Goal: Information Seeking & Learning: Learn about a topic

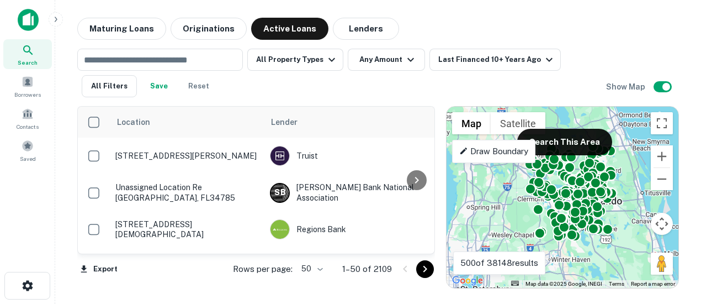
click at [28, 52] on icon at bounding box center [28, 50] width 13 height 13
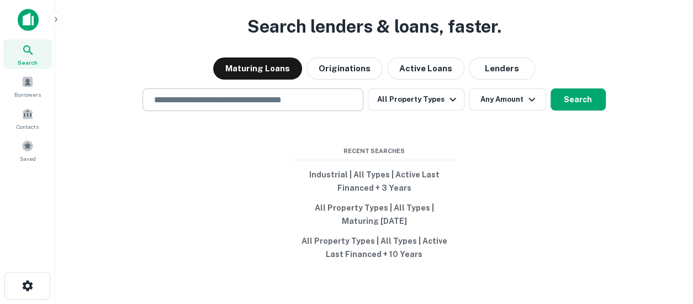
click at [185, 102] on input "text" at bounding box center [252, 99] width 211 height 13
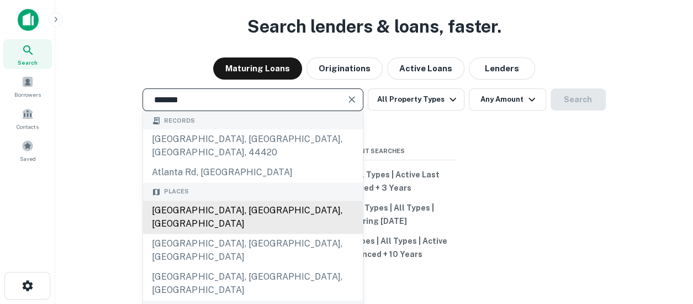
click at [205, 200] on div "[GEOGRAPHIC_DATA], [GEOGRAPHIC_DATA], [GEOGRAPHIC_DATA]" at bounding box center [253, 216] width 220 height 33
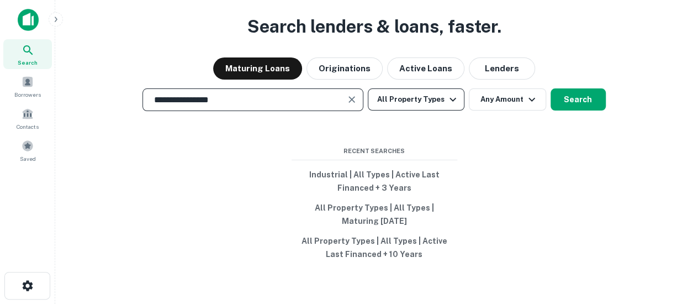
type input "**********"
click at [452, 100] on icon "button" at bounding box center [452, 99] width 13 height 13
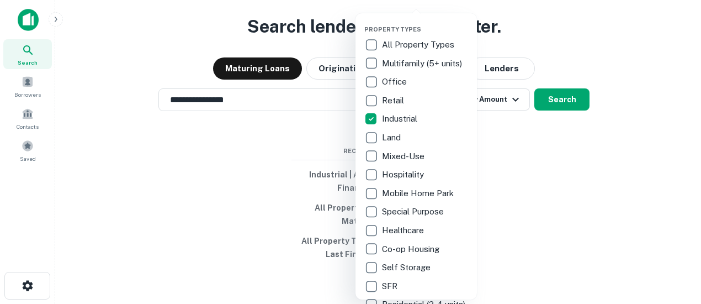
click at [564, 100] on div at bounding box center [350, 152] width 701 height 304
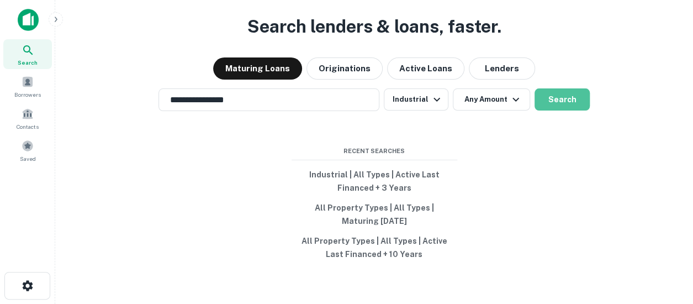
click at [564, 100] on button "Search" at bounding box center [561, 99] width 55 height 22
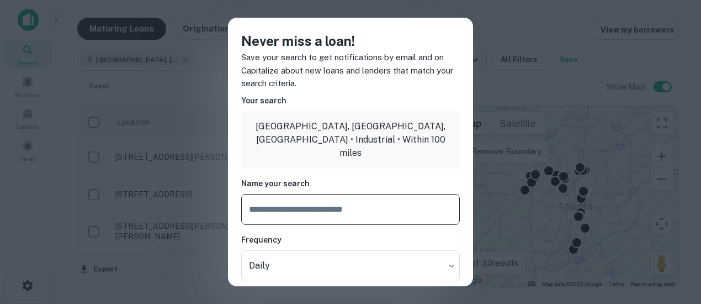
click at [480, 72] on div "Never miss a loan! Save your search to get notifications by email and on Capita…" at bounding box center [350, 152] width 701 height 304
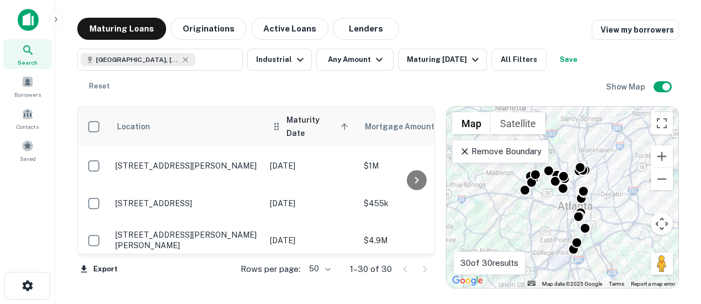
click at [326, 122] on span "Maturity Date sorted ascending" at bounding box center [318, 126] width 65 height 26
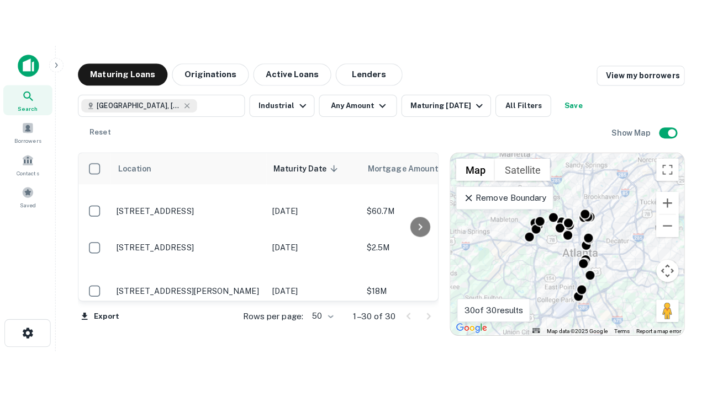
scroll to position [138, 0]
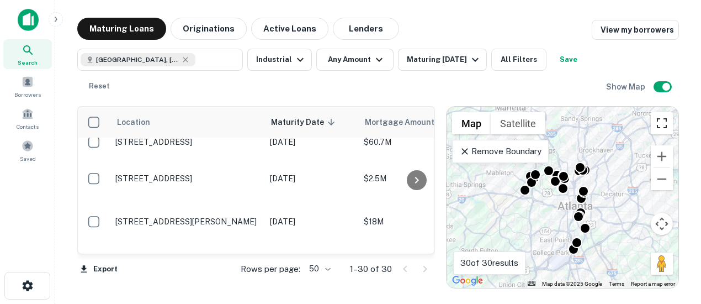
click at [665, 118] on button "Toggle fullscreen view" at bounding box center [662, 123] width 22 height 22
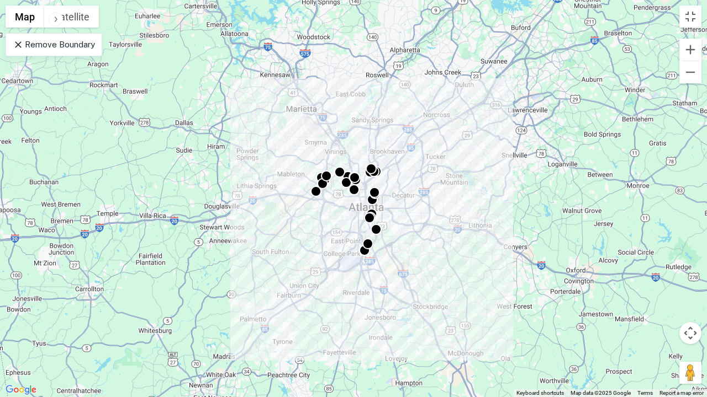
click at [16, 43] on icon at bounding box center [18, 44] width 11 height 11
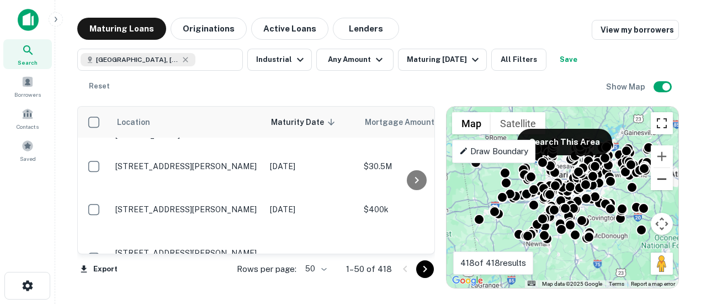
drag, startPoint x: 662, startPoint y: 121, endPoint x: 667, endPoint y: 188, distance: 67.0
click at [662, 121] on button "Toggle fullscreen view" at bounding box center [662, 123] width 22 height 22
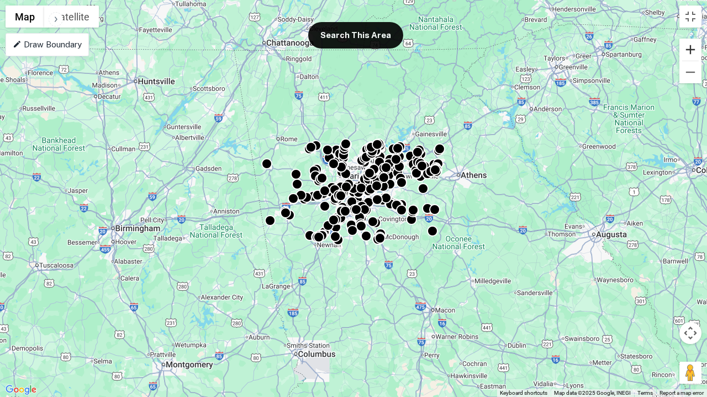
click at [692, 49] on button "Zoom in" at bounding box center [690, 50] width 22 height 22
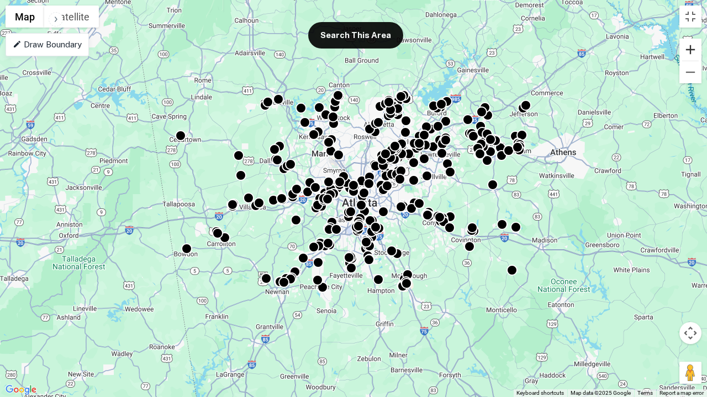
click at [692, 49] on button "Zoom in" at bounding box center [690, 50] width 22 height 22
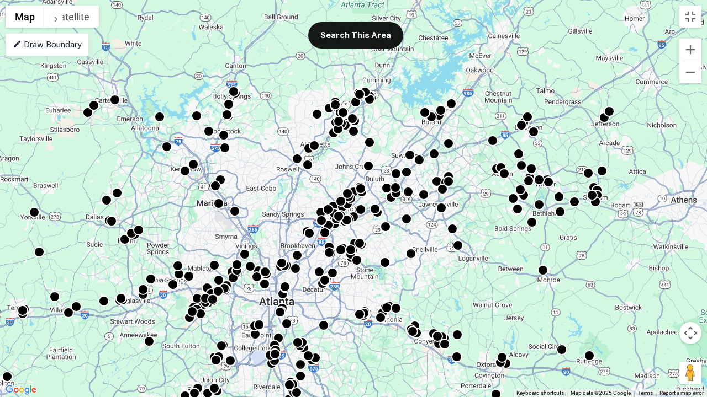
drag, startPoint x: 516, startPoint y: 183, endPoint x: 425, endPoint y: 278, distance: 131.6
click at [425, 278] on div "To activate drag with keyboard, press Alt + Enter. Once in keyboard drag state,…" at bounding box center [353, 198] width 707 height 397
click at [688, 49] on button "Zoom in" at bounding box center [690, 50] width 22 height 22
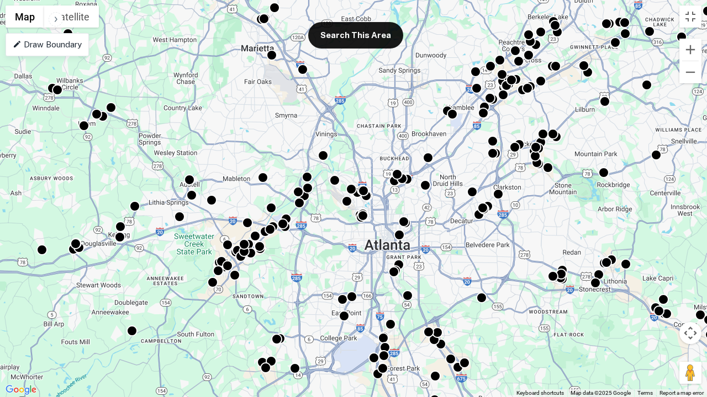
drag, startPoint x: 220, startPoint y: 243, endPoint x: 444, endPoint y: 55, distance: 292.7
click at [444, 55] on div "To activate drag with keyboard, press Alt + Enter. Once in keyboard drag state,…" at bounding box center [353, 198] width 707 height 397
click at [26, 43] on p "Draw Boundary" at bounding box center [47, 44] width 69 height 13
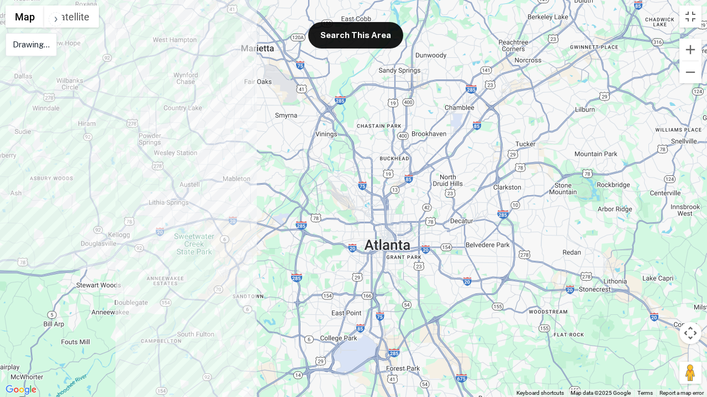
click at [84, 52] on div at bounding box center [353, 198] width 707 height 397
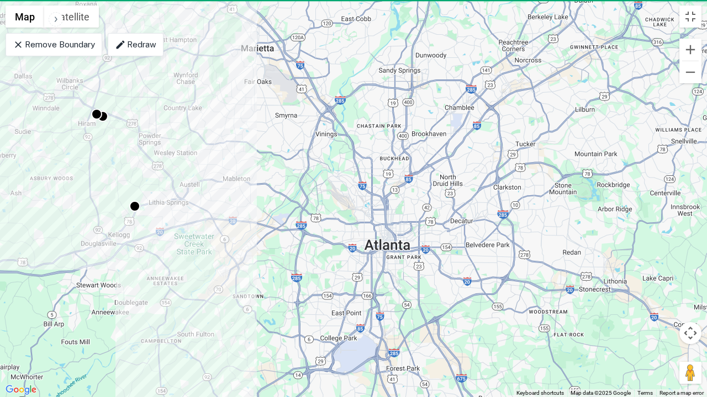
click at [43, 43] on p "Remove Boundary" at bounding box center [54, 44] width 82 height 13
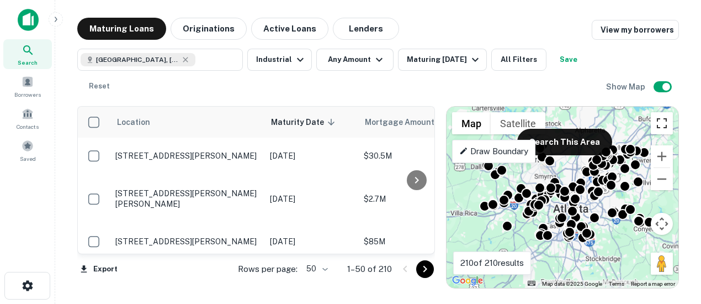
click at [662, 118] on button "Toggle fullscreen view" at bounding box center [662, 123] width 22 height 22
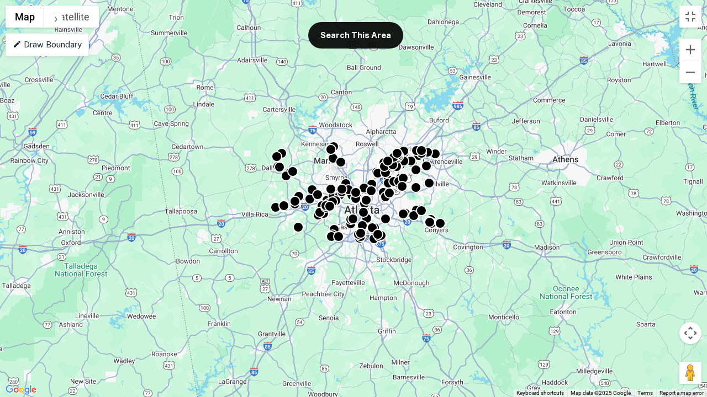
click at [59, 46] on p "Draw Boundary" at bounding box center [47, 44] width 69 height 13
click at [692, 43] on button "Zoom in" at bounding box center [690, 50] width 22 height 22
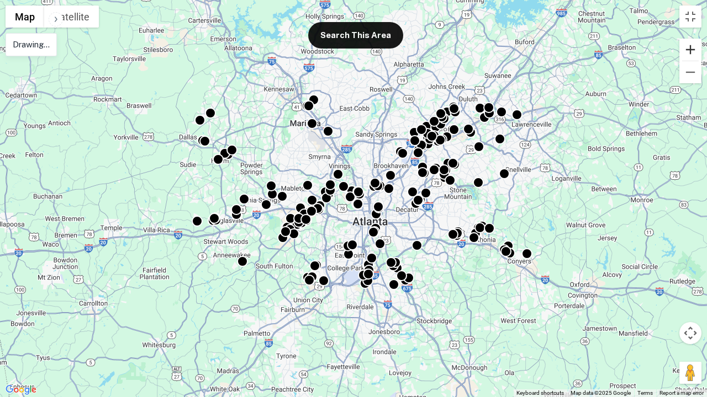
click at [689, 47] on button "Zoom in" at bounding box center [690, 50] width 22 height 22
